Goal: Navigation & Orientation: Find specific page/section

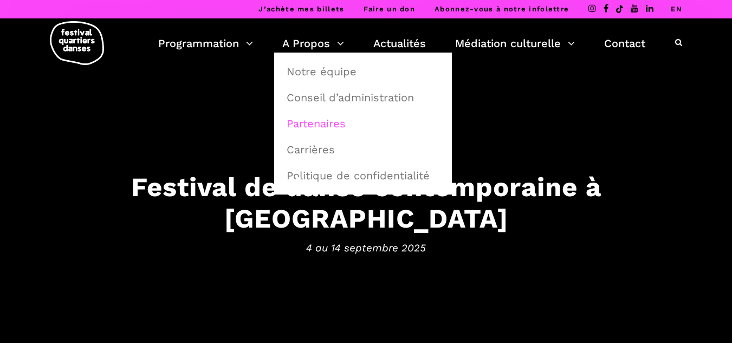
click at [341, 127] on link "Partenaires" at bounding box center [363, 123] width 166 height 25
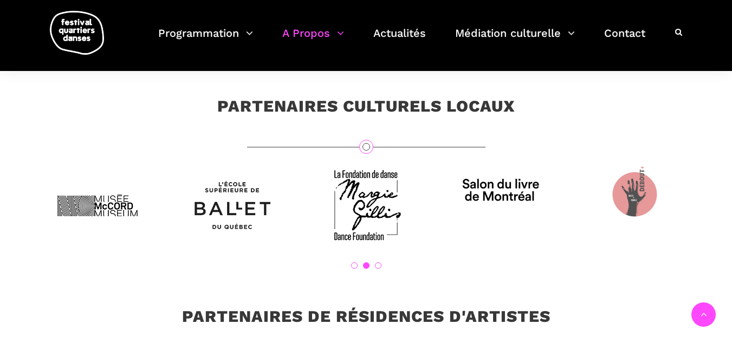
scroll to position [2979, 0]
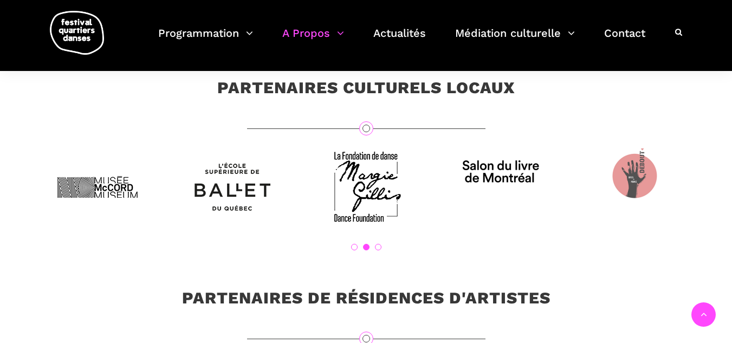
click at [375, 250] on link "3" at bounding box center [378, 247] width 6 height 6
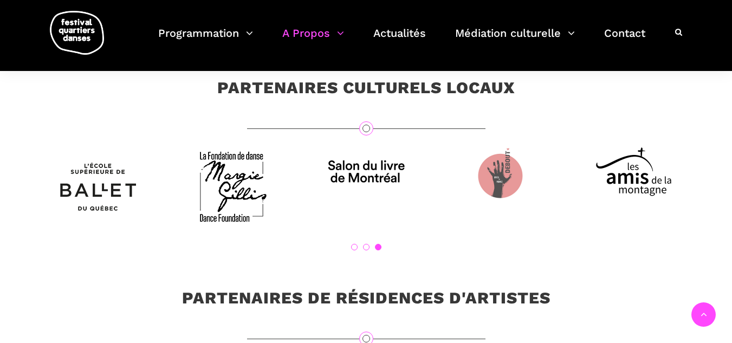
click at [352, 250] on link "1" at bounding box center [354, 247] width 6 height 6
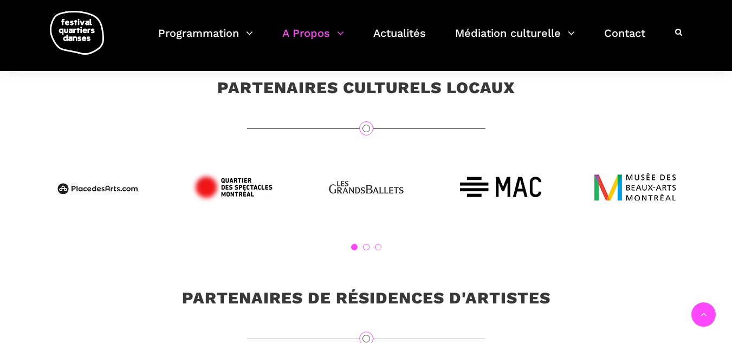
click at [364, 250] on link "2" at bounding box center [366, 247] width 6 height 6
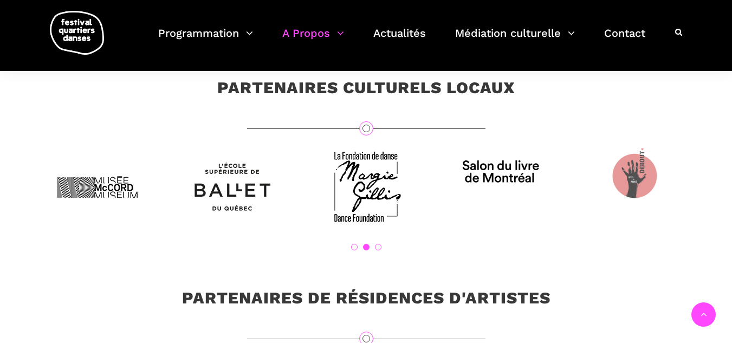
click at [381, 250] on ol "1 2 3" at bounding box center [366, 247] width 672 height 6
click at [379, 250] on link "3" at bounding box center [378, 247] width 6 height 6
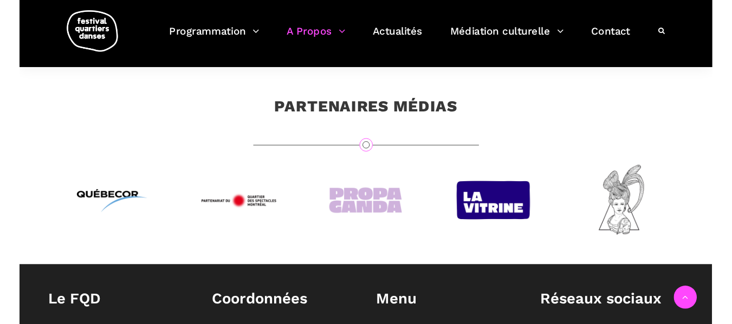
scroll to position [3791, 0]
